Goal: Task Accomplishment & Management: Use online tool/utility

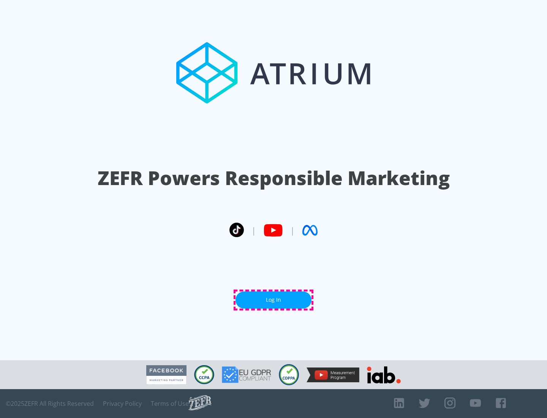
click at [273, 300] on link "Log In" at bounding box center [273, 299] width 76 height 17
